Goal: Task Accomplishment & Management: Manage account settings

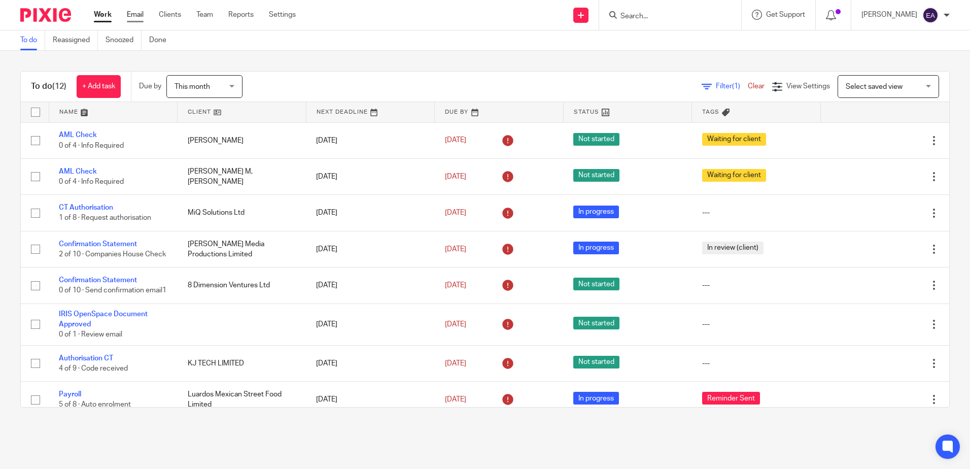
click at [138, 10] on link "Email" at bounding box center [135, 15] width 17 height 10
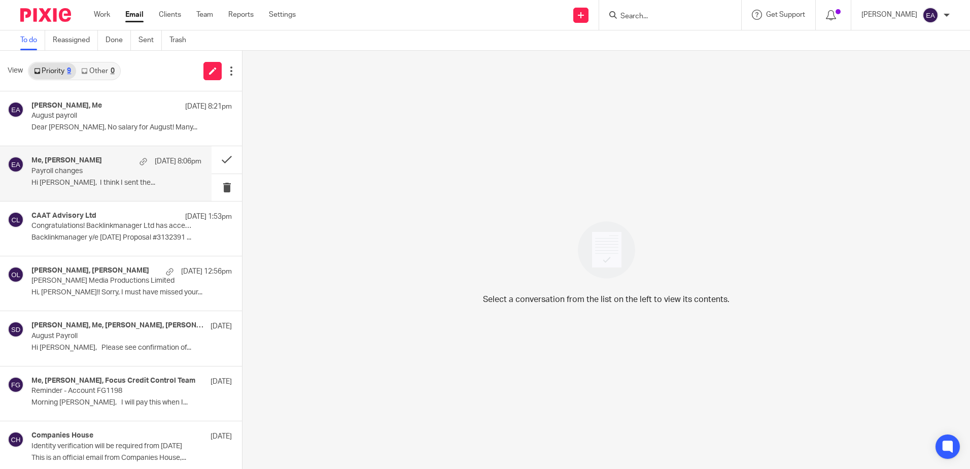
click at [105, 190] on div "Me, Simon Luard 26 Aug 8:06pm Payroll changes Hi Elaine, I think I sent the..." at bounding box center [116, 173] width 170 height 34
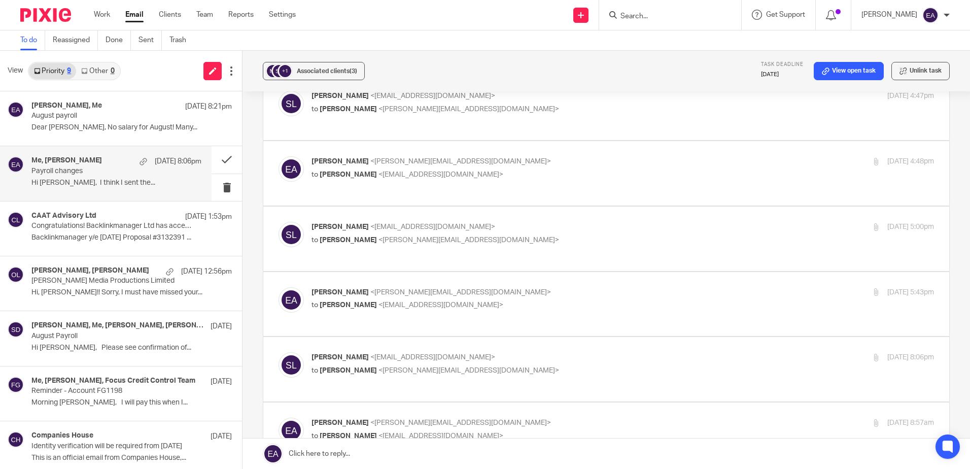
scroll to position [152, 0]
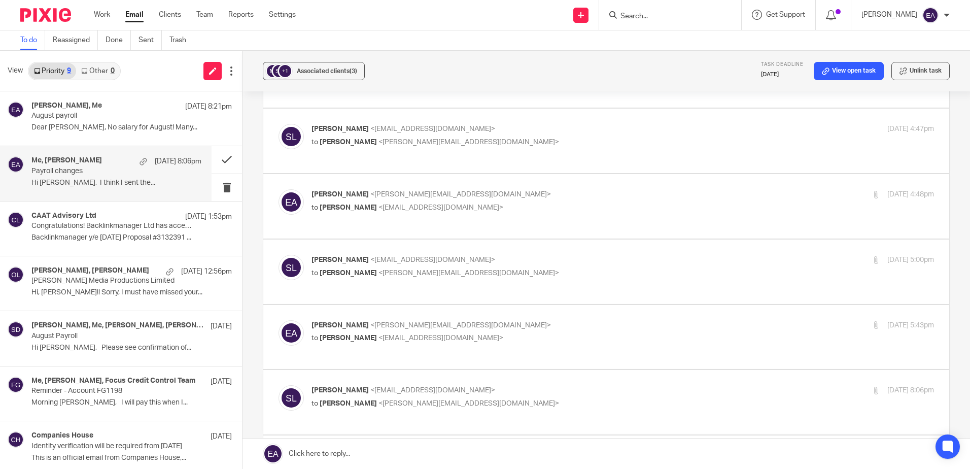
click at [409, 155] on div "Simon Luard <simonluard@googlemail.com> to Elaine Aitken <elaine@caatadvisory.c…" at bounding box center [605, 141] width 655 height 34
click at [426, 198] on span "<elaine@caatadvisory.co.uk>" at bounding box center [460, 194] width 181 height 7
checkbox input "true"
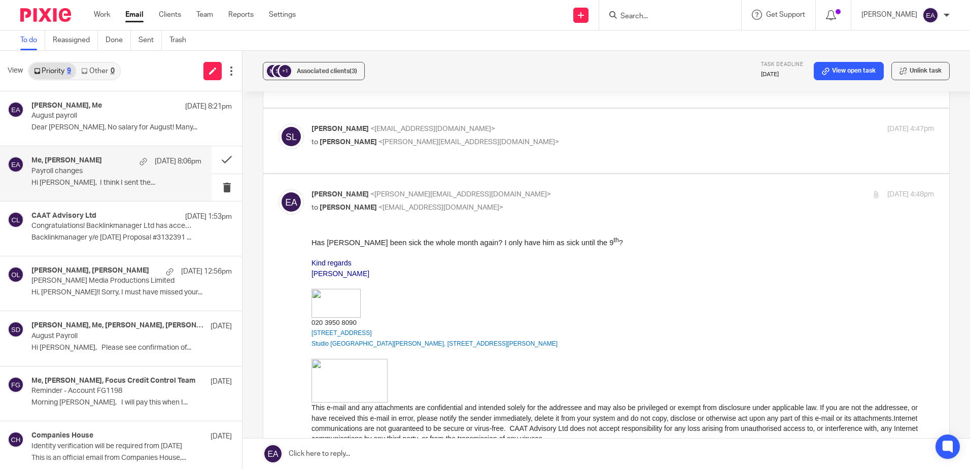
scroll to position [0, 0]
click at [431, 172] on label at bounding box center [606, 141] width 686 height 64
click at [278, 124] on input "checkbox" at bounding box center [278, 123] width 1 height 1
checkbox input "true"
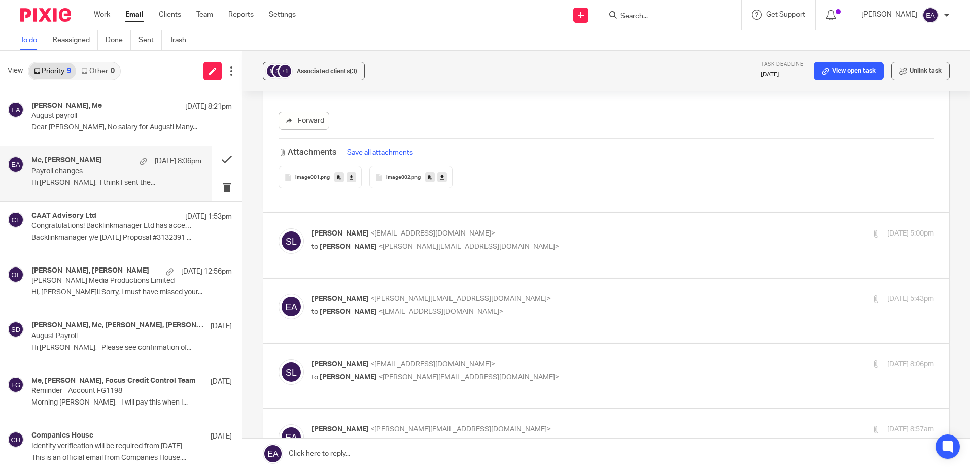
scroll to position [1116, 0]
click at [474, 251] on p "to Elaine Aitken <elaine@caatadvisory.co.uk>" at bounding box center [518, 245] width 415 height 11
checkbox input "true"
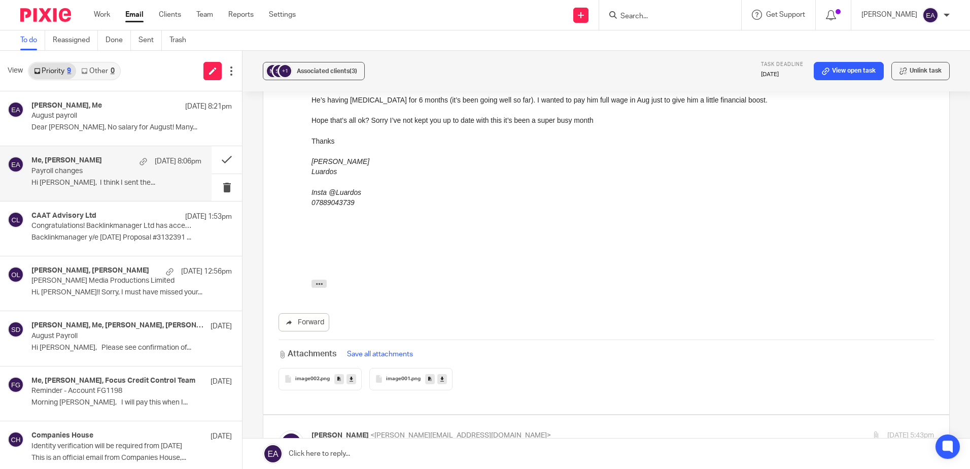
scroll to position [1420, 0]
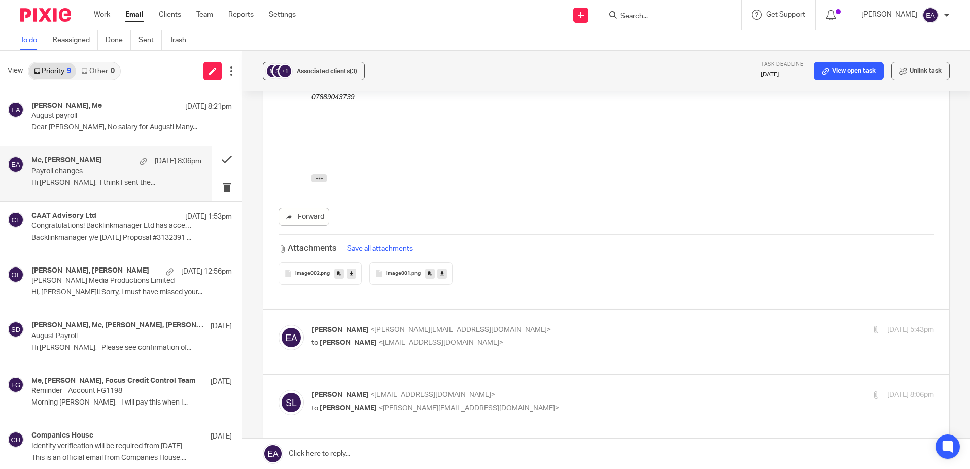
click at [477, 340] on p "to Simon Luard <simonluard@googlemail.com>" at bounding box center [518, 342] width 415 height 11
checkbox input "true"
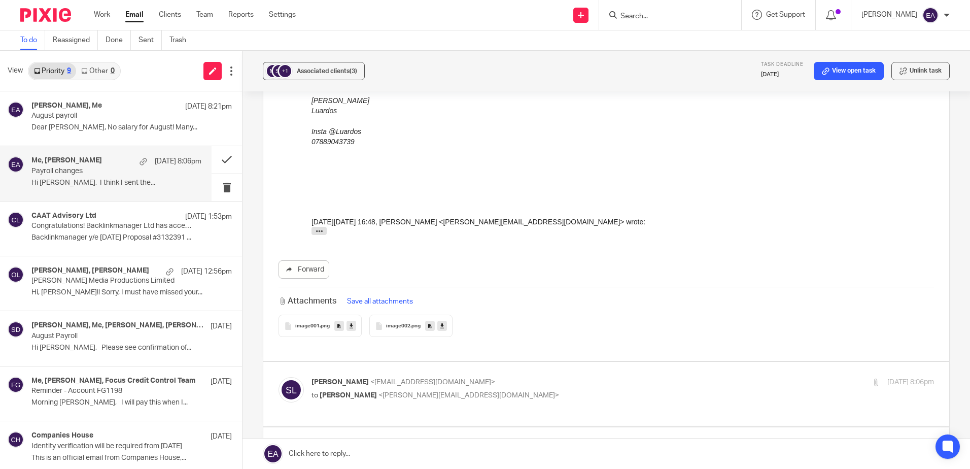
scroll to position [2080, 0]
click at [469, 376] on p "Simon Luard <simonluard@googlemail.com>" at bounding box center [518, 381] width 415 height 11
checkbox input "true"
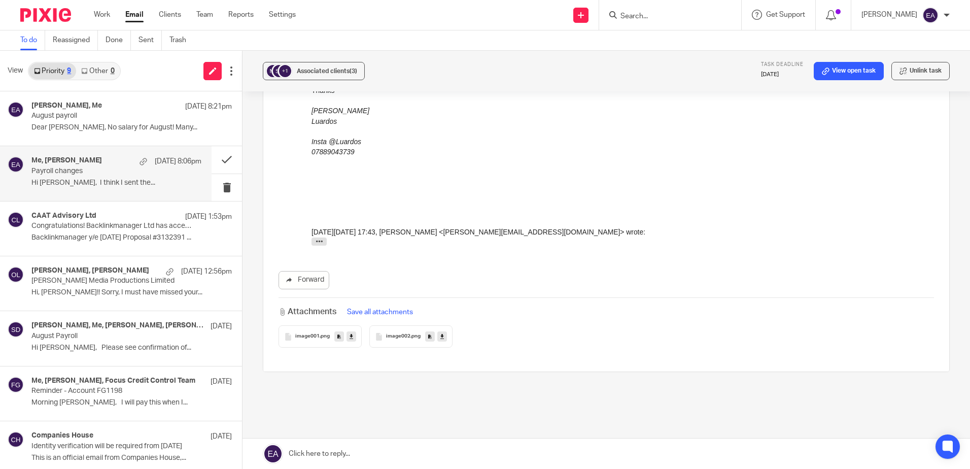
scroll to position [3134, 0]
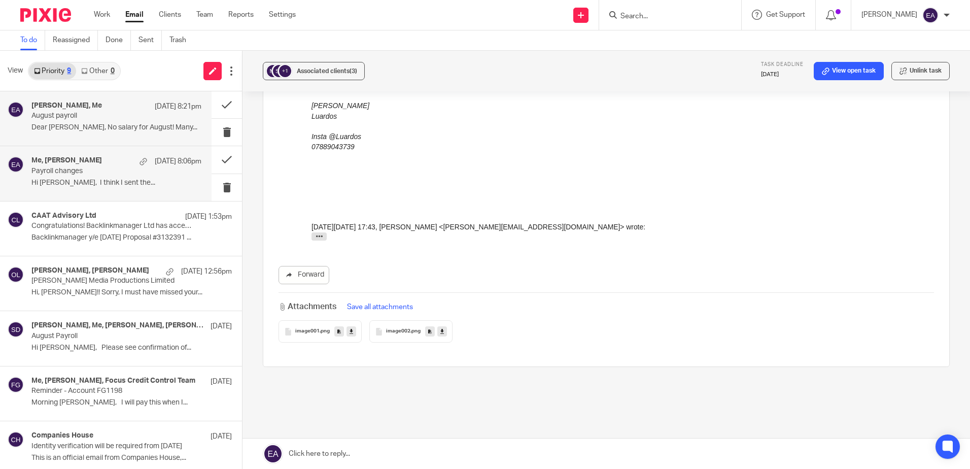
click at [115, 110] on div "Michael Spink, Me 26 Aug 8:21pm" at bounding box center [116, 106] width 170 height 10
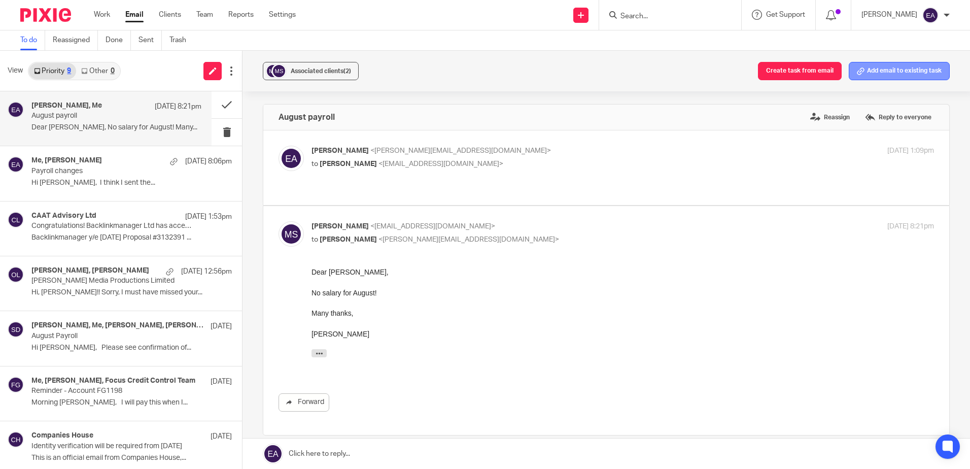
scroll to position [0, 0]
click at [870, 72] on button "Add email to existing task" at bounding box center [899, 71] width 101 height 18
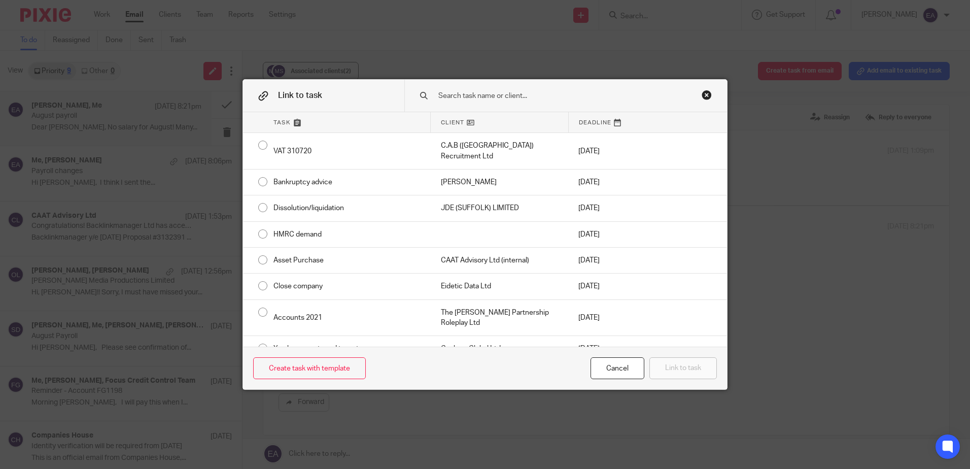
click at [445, 97] on input "text" at bounding box center [558, 95] width 243 height 11
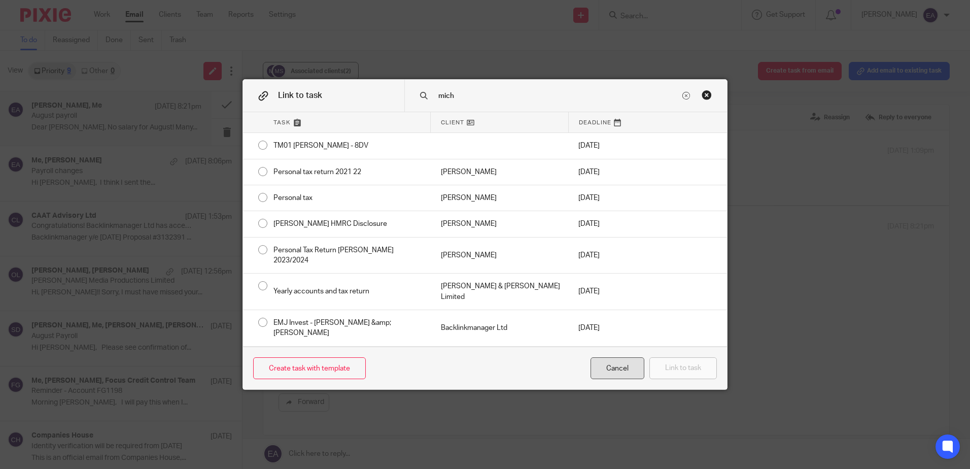
type input "mich"
click at [626, 373] on div "Cancel" at bounding box center [617, 368] width 54 height 22
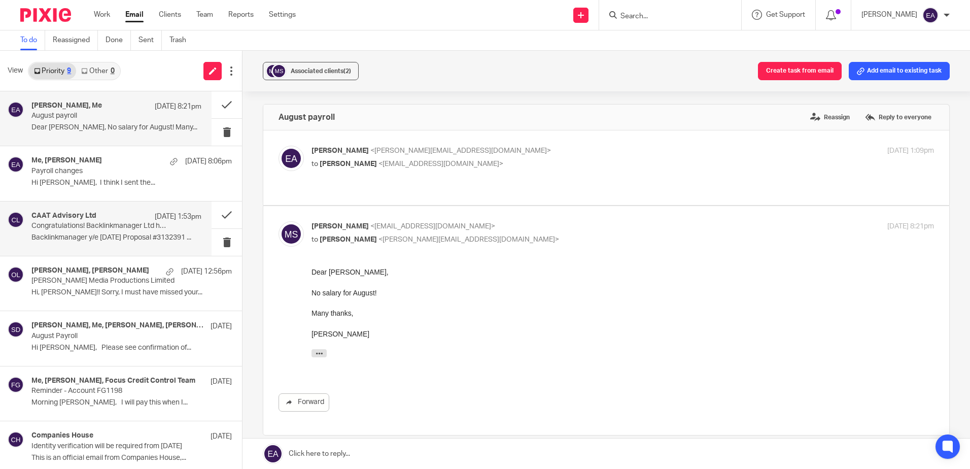
click at [50, 235] on p "Backlinkmanager y/e 31/8/26 Proposal #3132391 ..." at bounding box center [116, 237] width 170 height 9
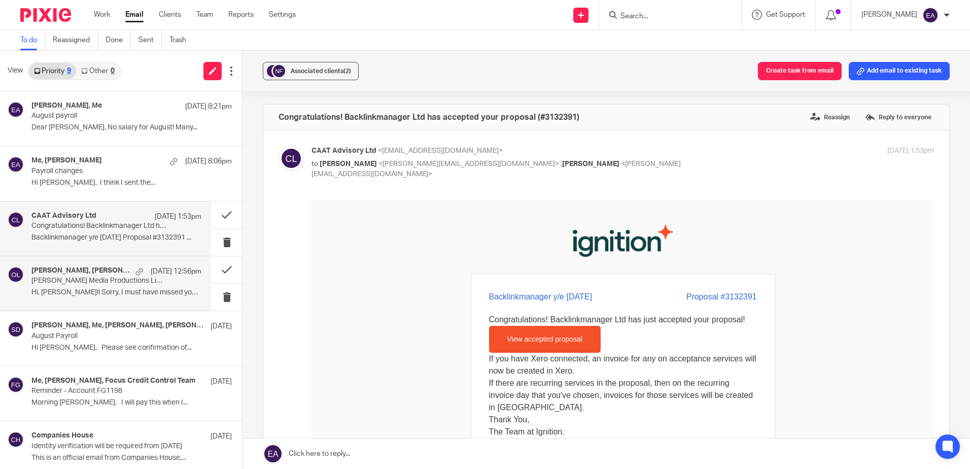
click at [66, 283] on p "[PERSON_NAME] Media Productions Limited" at bounding box center [99, 280] width 136 height 9
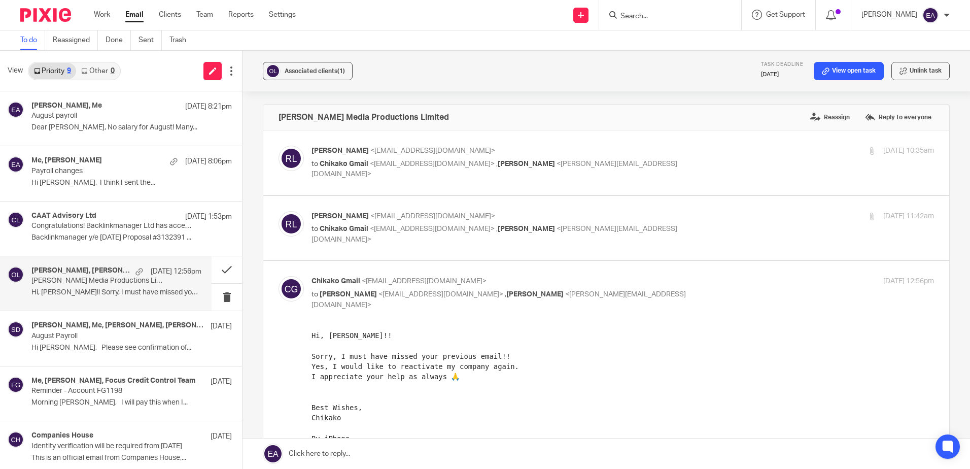
click at [92, 67] on link "Other 0" at bounding box center [97, 71] width 43 height 16
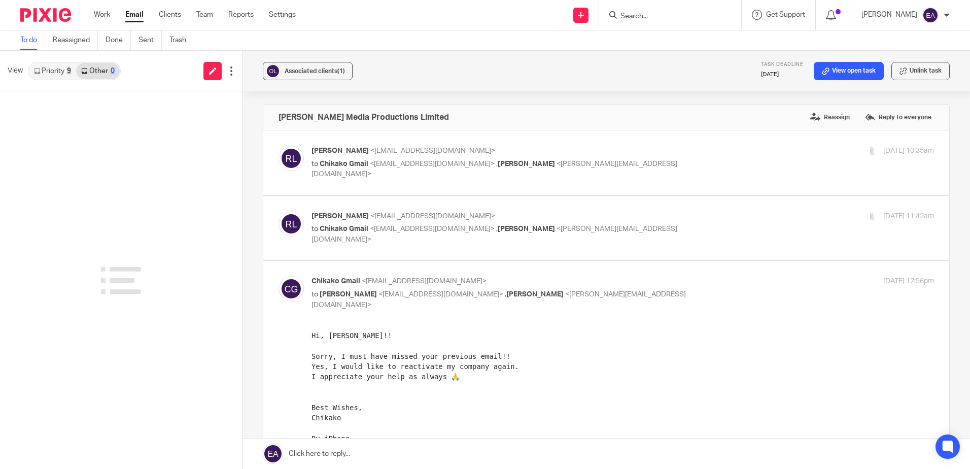
click at [57, 72] on link "Priority 9" at bounding box center [52, 71] width 47 height 16
